Goal: Use online tool/utility: Utilize a website feature to perform a specific function

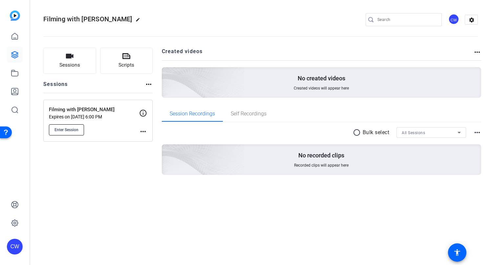
click at [65, 130] on span "Enter Session" at bounding box center [66, 129] width 24 height 5
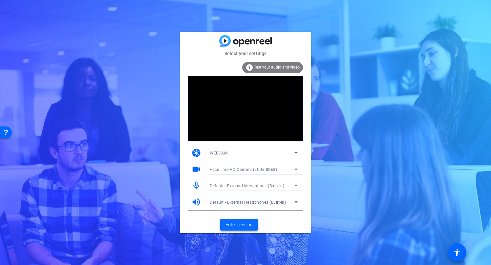
click at [239, 227] on span "Enter session" at bounding box center [238, 224] width 27 height 7
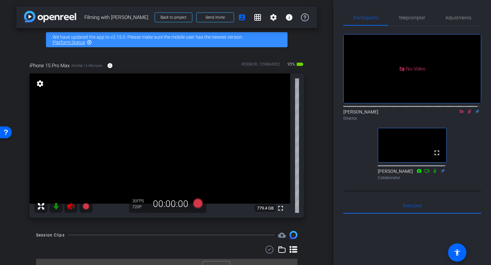
click at [467, 114] on icon at bounding box center [469, 112] width 4 height 4
click at [459, 114] on icon at bounding box center [461, 111] width 5 height 5
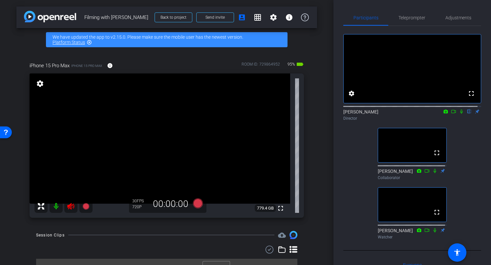
click at [71, 206] on icon at bounding box center [71, 206] width 8 height 8
click at [460, 114] on icon at bounding box center [461, 112] width 3 height 4
click at [277, 207] on mat-icon "fullscreen" at bounding box center [281, 208] width 8 height 8
click at [459, 114] on icon at bounding box center [461, 111] width 5 height 5
click at [277, 209] on mat-icon "fullscreen" at bounding box center [281, 208] width 8 height 8
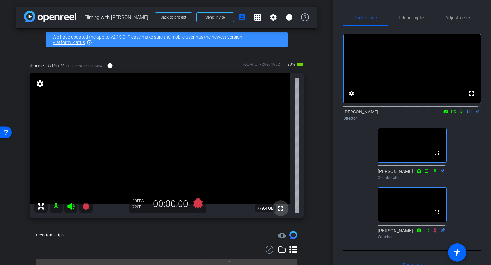
click at [278, 208] on mat-icon "fullscreen" at bounding box center [281, 208] width 8 height 8
click at [278, 207] on mat-icon "fullscreen" at bounding box center [281, 208] width 8 height 8
click at [428, 21] on div "Teleprompter" at bounding box center [411, 18] width 47 height 16
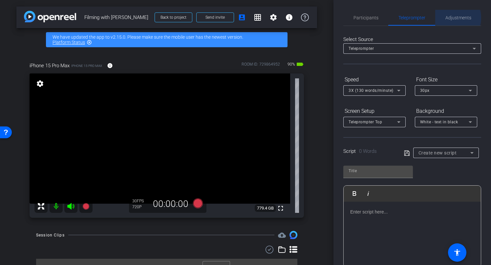
click at [451, 18] on span "Adjustments" at bounding box center [458, 17] width 26 height 5
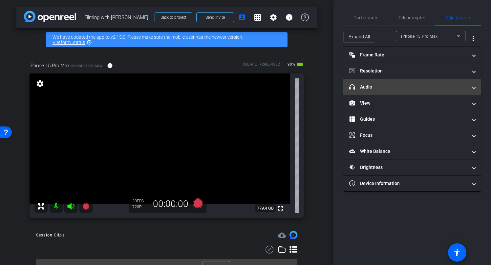
click at [475, 87] on span at bounding box center [473, 87] width 3 height 7
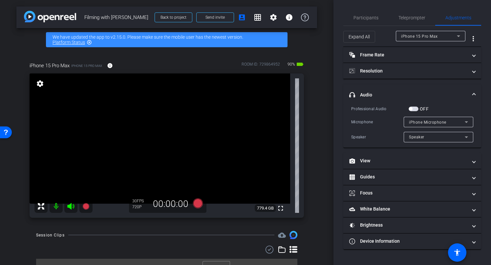
click at [414, 108] on span "button" at bounding box center [413, 109] width 10 height 5
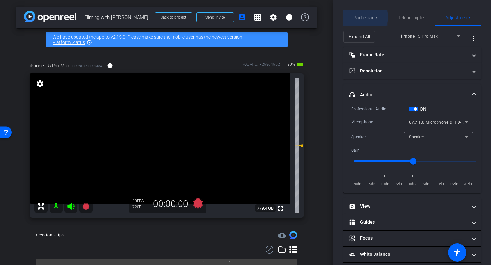
click at [361, 17] on span "Participants" at bounding box center [365, 17] width 25 height 5
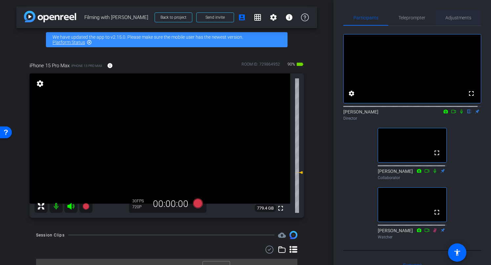
click at [452, 17] on span "Adjustments" at bounding box center [458, 17] width 26 height 5
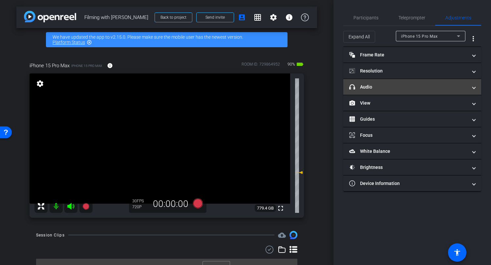
type input "-10"
click at [472, 88] on span "headphone icon Audio" at bounding box center [410, 87] width 123 height 7
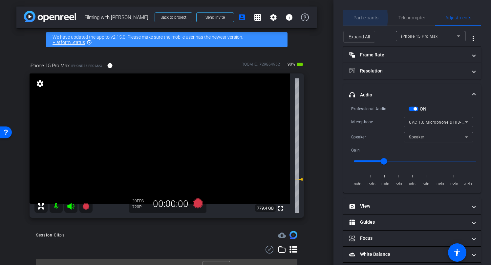
click at [360, 18] on span "Participants" at bounding box center [365, 17] width 25 height 5
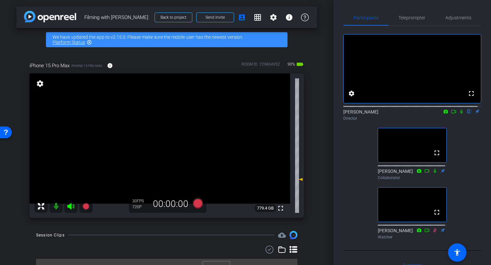
click at [459, 114] on icon at bounding box center [461, 111] width 5 height 5
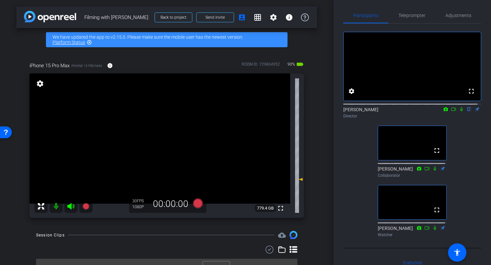
scroll to position [2, 0]
click at [450, 17] on span "Adjustments" at bounding box center [458, 16] width 26 height 5
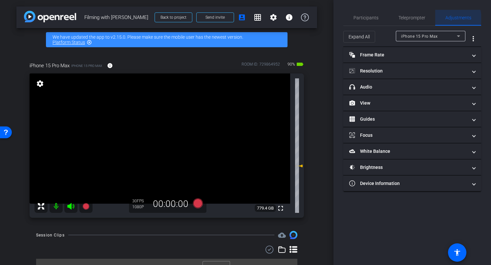
scroll to position [0, 0]
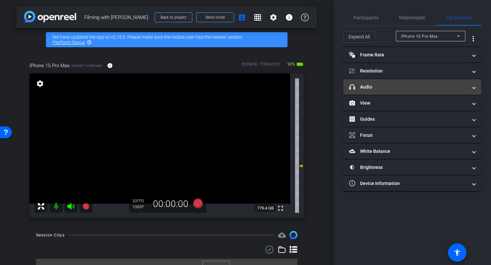
click at [474, 88] on span at bounding box center [473, 87] width 3 height 7
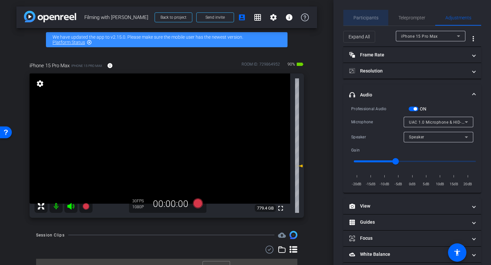
click at [368, 18] on span "Participants" at bounding box center [365, 17] width 25 height 5
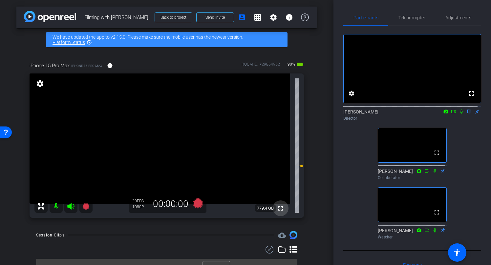
click at [277, 208] on mat-icon "fullscreen" at bounding box center [281, 208] width 8 height 8
click at [459, 114] on icon at bounding box center [461, 111] width 5 height 5
click at [278, 209] on mat-icon "fullscreen" at bounding box center [281, 208] width 8 height 8
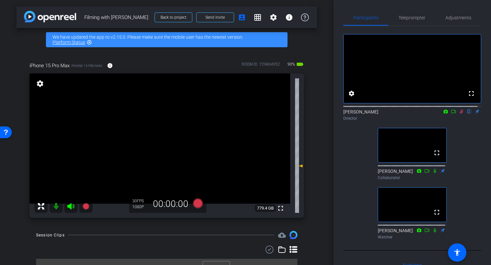
click at [459, 114] on icon at bounding box center [461, 111] width 5 height 5
click at [277, 208] on mat-icon "fullscreen" at bounding box center [281, 208] width 8 height 8
click at [459, 114] on icon at bounding box center [461, 111] width 5 height 5
click at [432, 233] on mat-icon at bounding box center [435, 230] width 8 height 6
click at [433, 232] on icon at bounding box center [435, 230] width 4 height 4
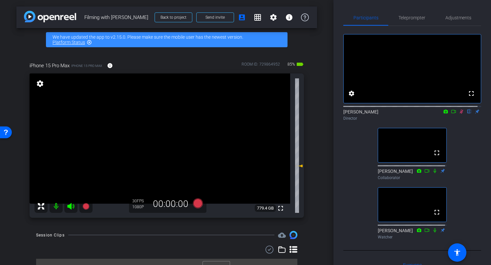
click at [433, 232] on icon at bounding box center [434, 230] width 3 height 4
click at [433, 233] on icon at bounding box center [434, 230] width 5 height 5
click at [433, 232] on icon at bounding box center [434, 230] width 3 height 4
click at [277, 209] on mat-icon "fullscreen" at bounding box center [281, 208] width 8 height 8
click at [452, 18] on span "Adjustments" at bounding box center [458, 17] width 26 height 5
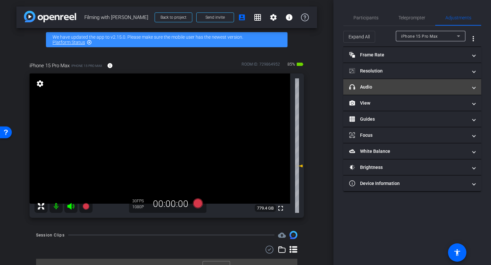
click at [473, 89] on span at bounding box center [473, 87] width 3 height 7
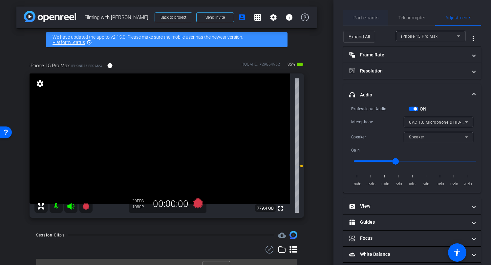
click at [361, 18] on span "Participants" at bounding box center [365, 17] width 25 height 5
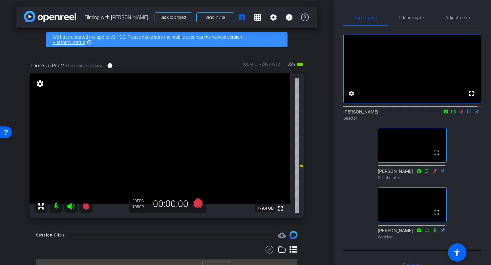
click at [459, 114] on icon at bounding box center [461, 111] width 5 height 5
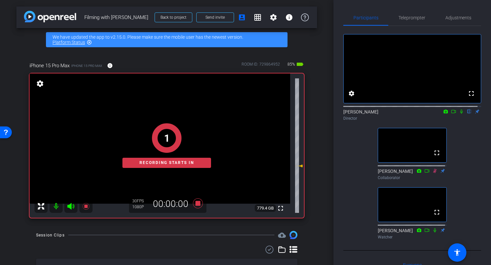
click at [459, 114] on icon at bounding box center [461, 111] width 5 height 5
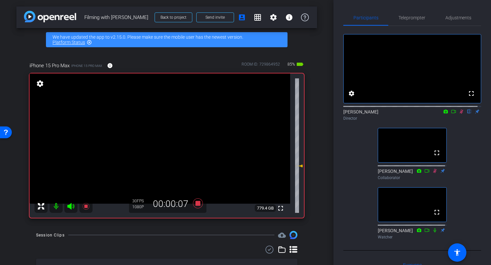
click at [459, 114] on icon at bounding box center [461, 111] width 5 height 5
click at [277, 208] on mat-icon "fullscreen" at bounding box center [281, 208] width 8 height 8
click at [277, 209] on mat-icon "fullscreen" at bounding box center [281, 208] width 8 height 8
click at [459, 114] on icon at bounding box center [461, 111] width 5 height 5
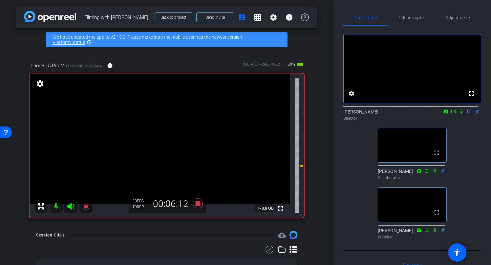
click at [459, 114] on icon at bounding box center [461, 111] width 5 height 5
